Goal: Navigation & Orientation: Find specific page/section

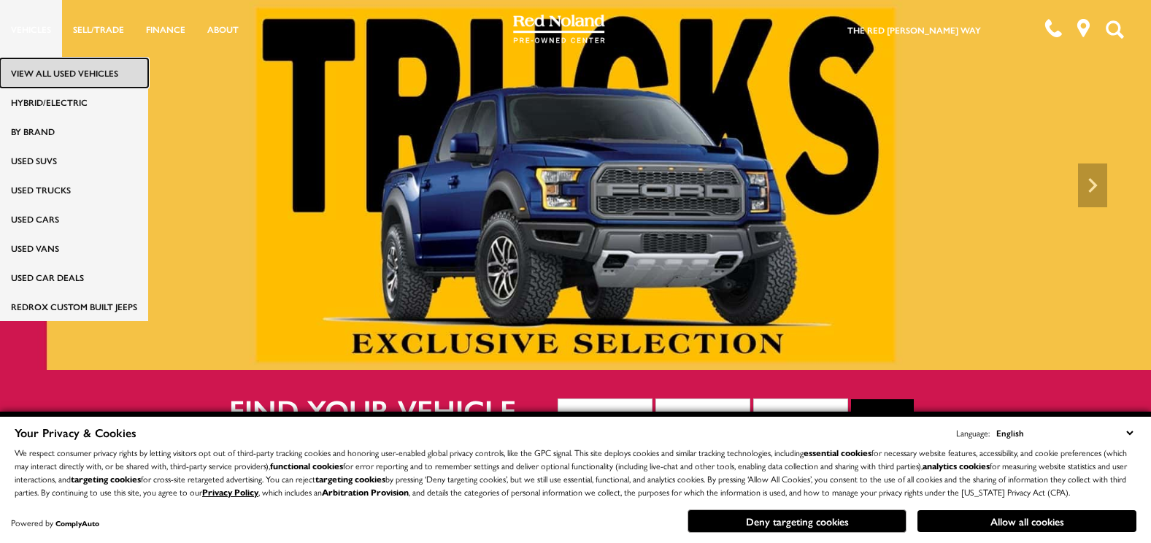
click at [38, 66] on link "View All Used Vehicles" at bounding box center [74, 72] width 148 height 29
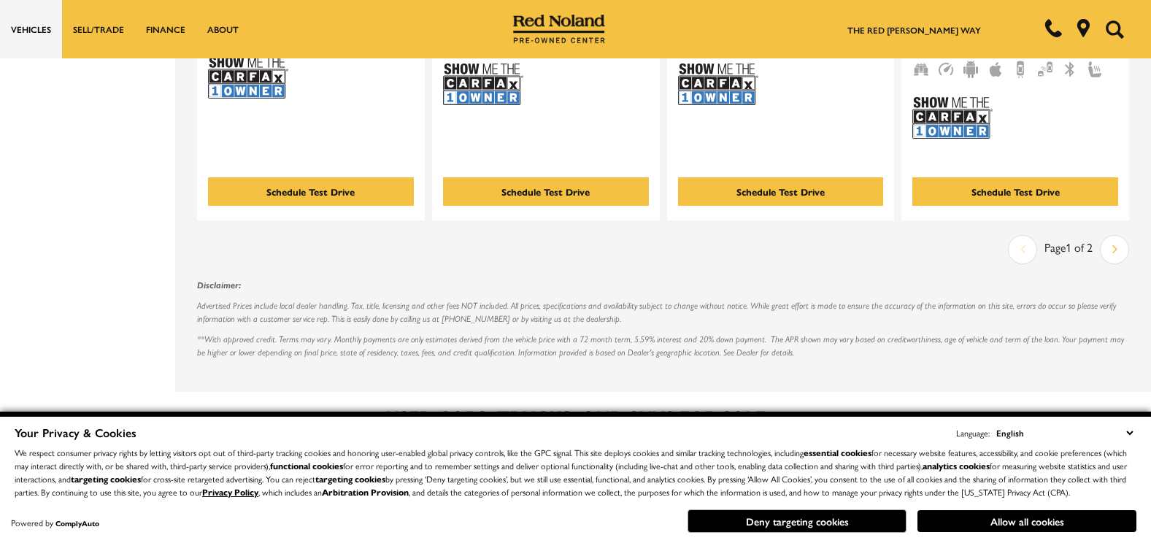
scroll to position [3213, 0]
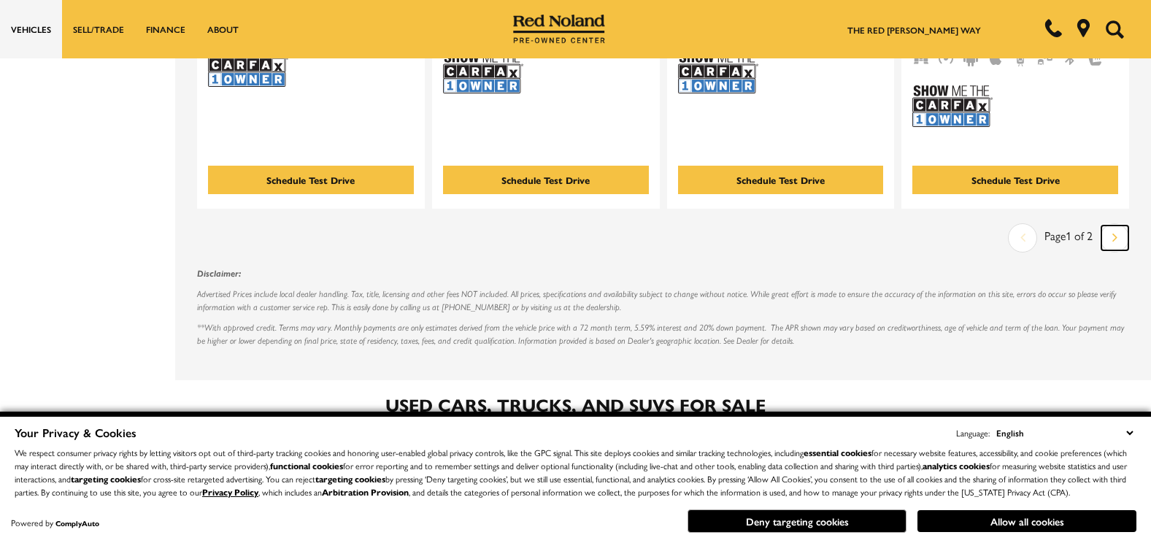
click at [1122, 226] on link "Next" at bounding box center [1115, 238] width 27 height 25
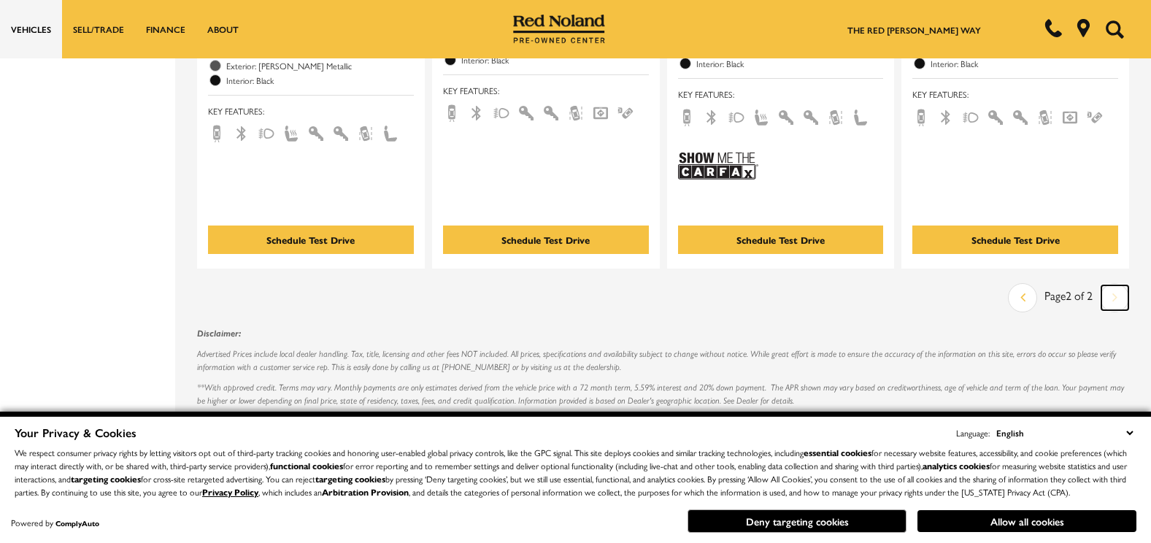
scroll to position [3125, 0]
